Goal: Information Seeking & Learning: Learn about a topic

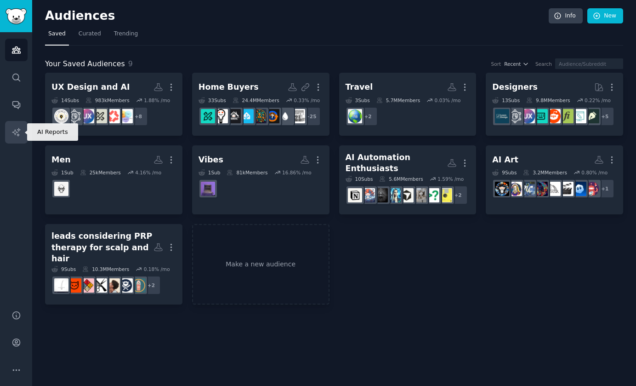
click at [15, 130] on icon "Sidebar" at bounding box center [16, 132] width 8 height 8
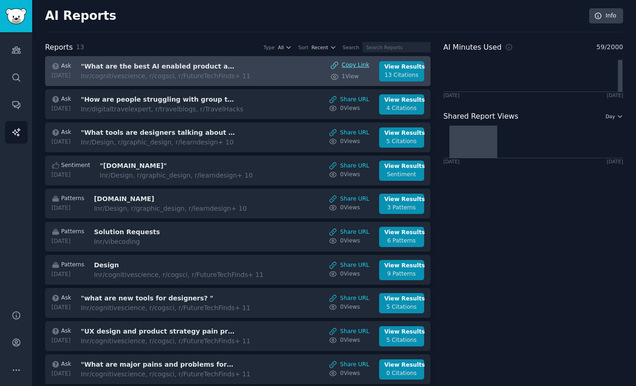
click at [361, 65] on div "Copy Link" at bounding box center [350, 65] width 39 height 8
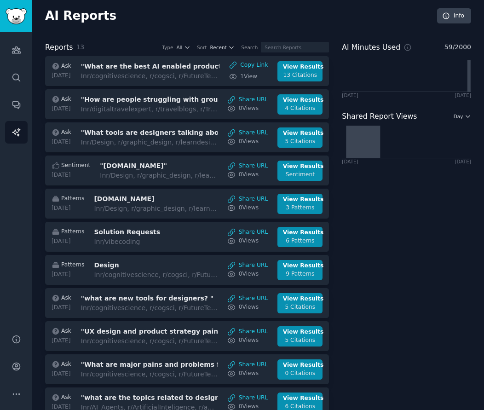
drag, startPoint x: 605, startPoint y: 375, endPoint x: 134, endPoint y: 130, distance: 531.1
click at [0, 0] on html "AI Reports Audiences Search Conversations AI Reports Help Account More AI Repor…" at bounding box center [242, 205] width 484 height 410
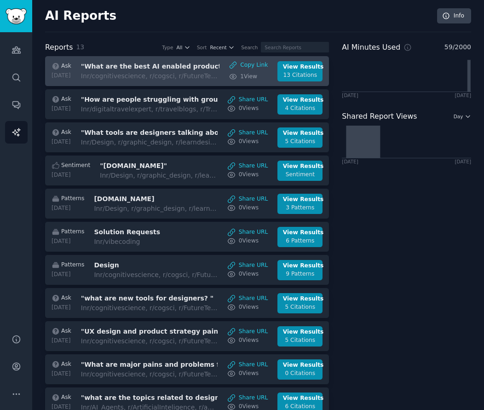
click at [149, 71] on h3 ""What are the best AI enabled product and UX design workflows?"" at bounding box center [158, 67] width 155 height 10
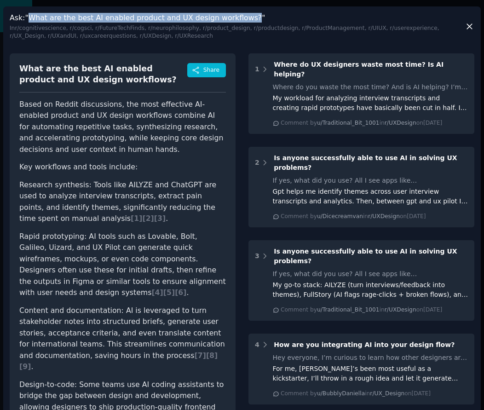
drag, startPoint x: 246, startPoint y: 16, endPoint x: 30, endPoint y: 15, distance: 215.2
click at [30, 15] on h3 "Ask : "What are the best AI enabled product and UX design workflows?" In r/cogn…" at bounding box center [237, 27] width 455 height 28
copy h3 "What are the best AI enabled product and UX design workflows?"
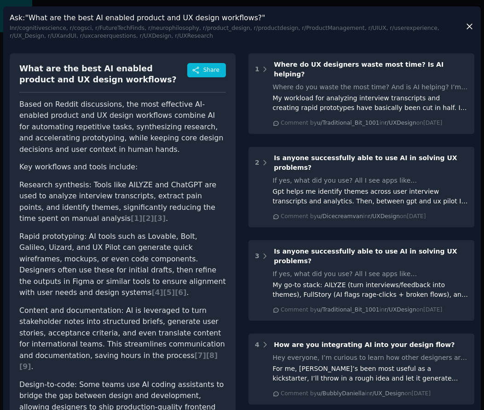
drag, startPoint x: 473, startPoint y: 143, endPoint x: 0, endPoint y: 0, distance: 495.0
click at [0, 0] on html "AI Reports Audiences Search Conversations AI Reports Help Account More AI Repor…" at bounding box center [242, 205] width 484 height 410
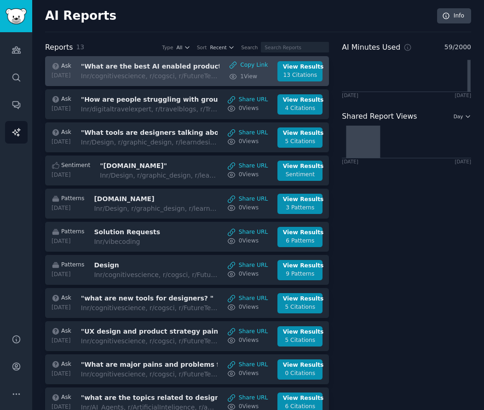
click at [146, 75] on div "In r/cognitivescience, r/cogsci, r/FutureTechFinds + 11" at bounding box center [150, 76] width 138 height 10
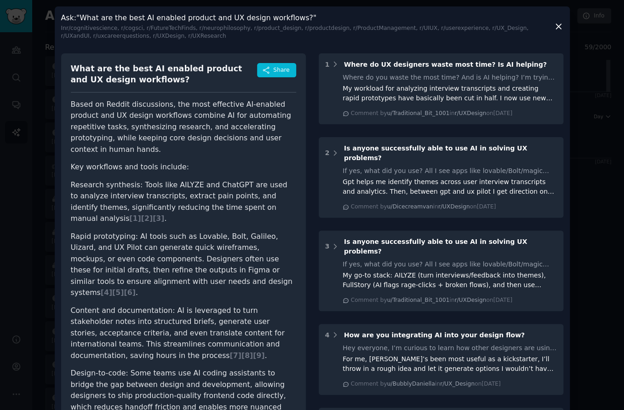
drag, startPoint x: 617, startPoint y: 110, endPoint x: 0, endPoint y: 0, distance: 627.1
click at [0, 0] on html "AI Reports Audiences Search Conversations AI Reports Help Account More AI Repor…" at bounding box center [312, 205] width 624 height 410
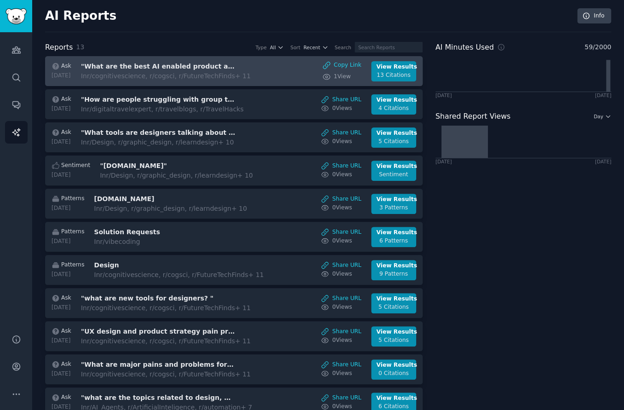
click at [116, 65] on h3 ""What are the best AI enabled product and UX design workflows?"" at bounding box center [158, 67] width 155 height 10
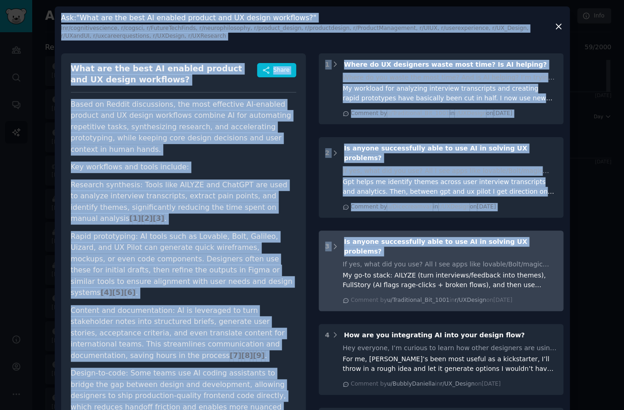
drag, startPoint x: 61, startPoint y: 16, endPoint x: 343, endPoint y: 240, distance: 359.7
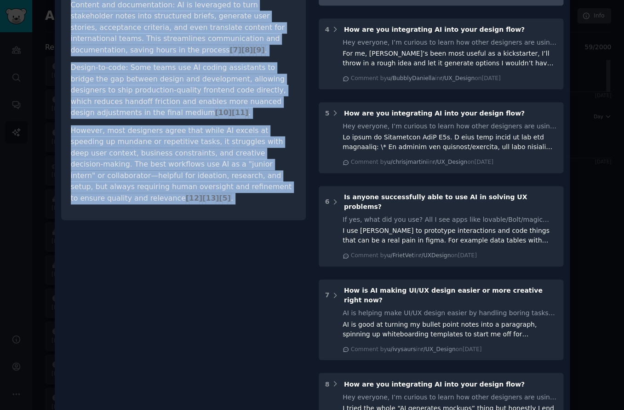
scroll to position [307, 0]
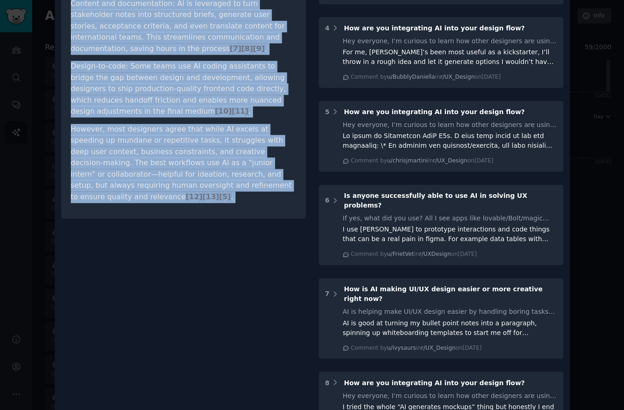
click at [280, 158] on p "However, most designers agree that while AI excels at speeding up mundane or re…" at bounding box center [183, 163] width 225 height 79
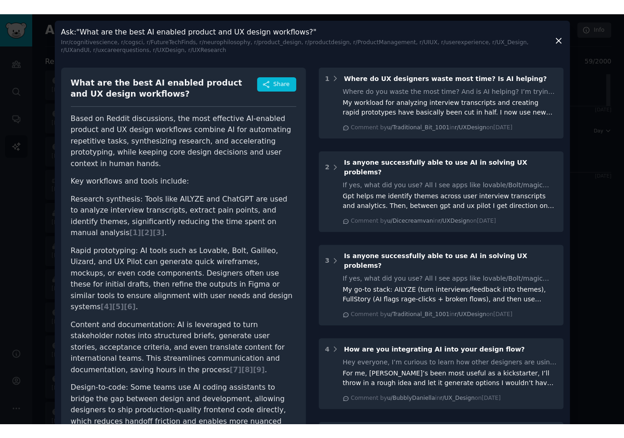
scroll to position [0, 0]
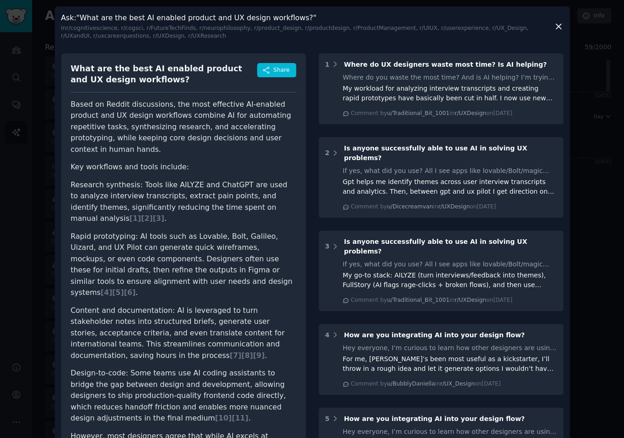
drag, startPoint x: 357, startPoint y: 10, endPoint x: 0, endPoint y: 0, distance: 357.5
click at [0, 0] on html "AI Reports Audiences Search Conversations AI Reports Help Account More AI Repor…" at bounding box center [312, 219] width 624 height 438
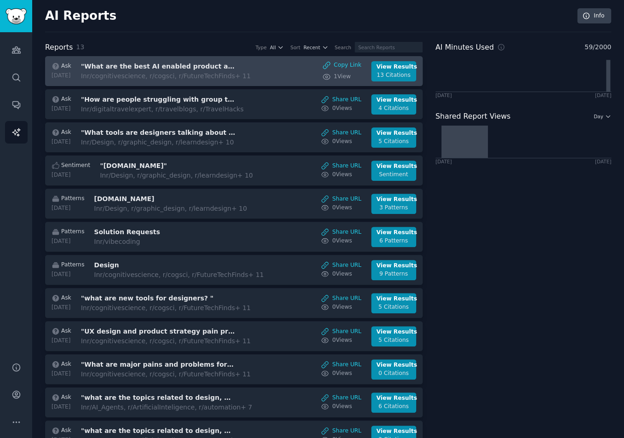
drag, startPoint x: 538, startPoint y: 4, endPoint x: 179, endPoint y: 68, distance: 364.7
click at [0, 0] on html "AI Reports Audiences Search Conversations AI Reports Help Account More AI Repor…" at bounding box center [312, 219] width 624 height 438
click at [177, 65] on h3 ""What are the best AI enabled product and UX design workflows?"" at bounding box center [158, 67] width 155 height 10
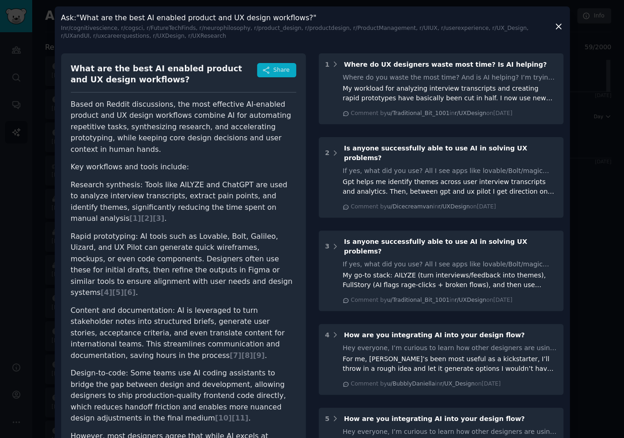
click at [279, 69] on span "Share" at bounding box center [281, 70] width 16 height 8
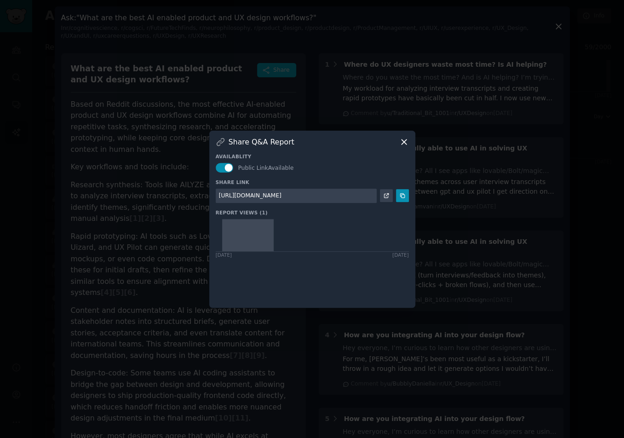
click at [386, 199] on icon at bounding box center [386, 195] width 6 height 6
